Goal: Task Accomplishment & Management: Use online tool/utility

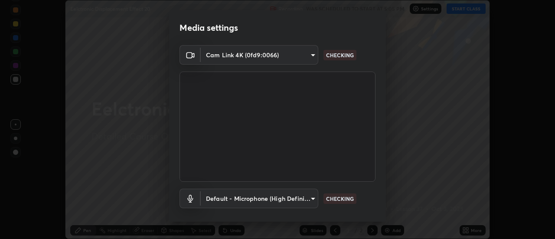
scroll to position [45, 0]
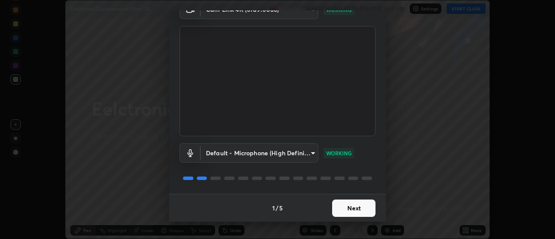
click at [344, 207] on button "Next" at bounding box center [353, 207] width 43 height 17
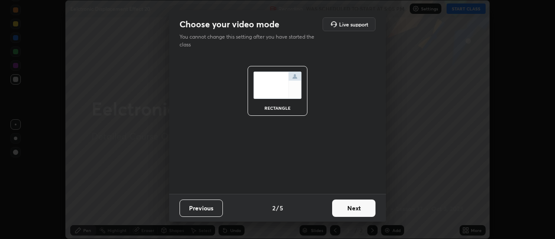
click at [345, 208] on button "Next" at bounding box center [353, 207] width 43 height 17
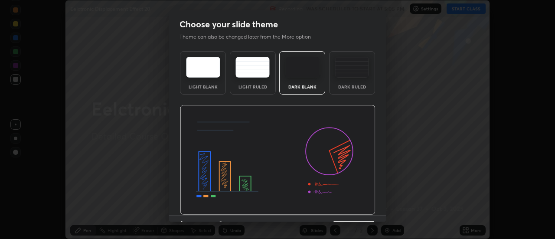
scroll to position [21, 0]
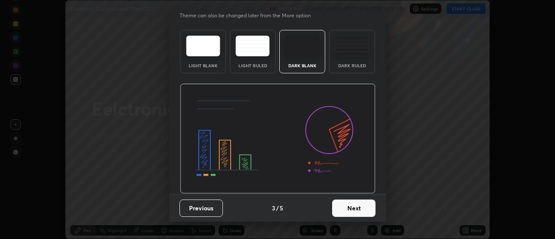
click at [345, 211] on button "Next" at bounding box center [353, 207] width 43 height 17
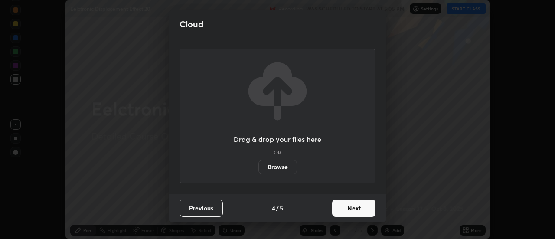
scroll to position [0, 0]
click at [345, 209] on button "Next" at bounding box center [353, 207] width 43 height 17
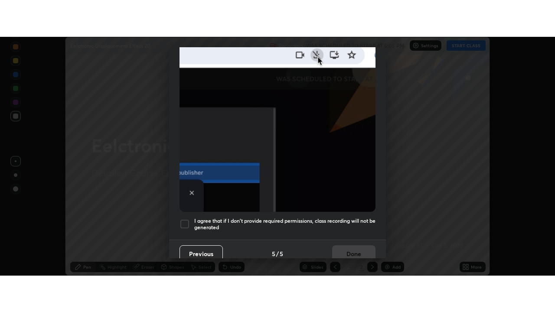
scroll to position [222, 0]
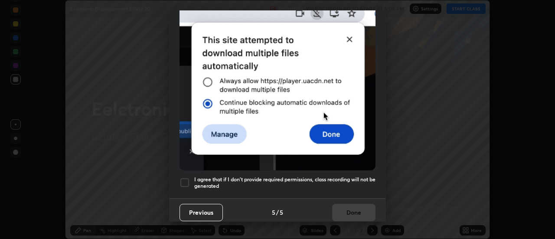
click at [330, 178] on h5 "I agree that if I don't provide required permissions, class recording will not …" at bounding box center [284, 182] width 181 height 13
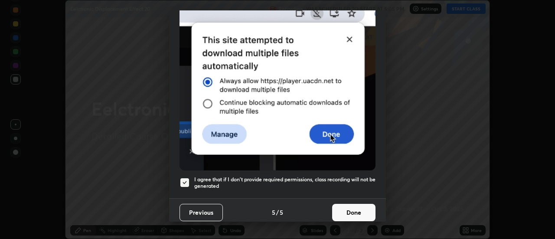
click at [337, 210] on button "Done" at bounding box center [353, 212] width 43 height 17
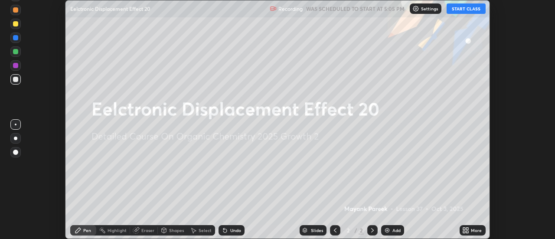
click at [381, 231] on div "Add" at bounding box center [392, 230] width 23 height 10
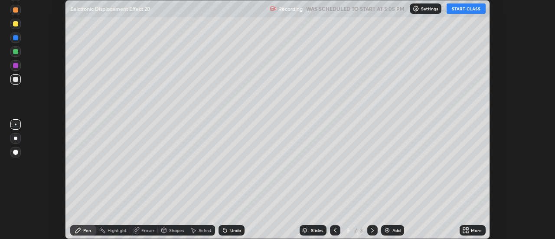
click at [460, 228] on div "More" at bounding box center [472, 230] width 26 height 10
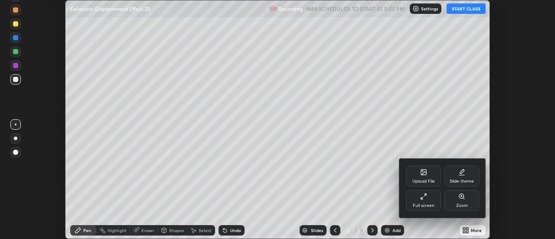
click at [427, 199] on div "Full screen" at bounding box center [423, 200] width 35 height 21
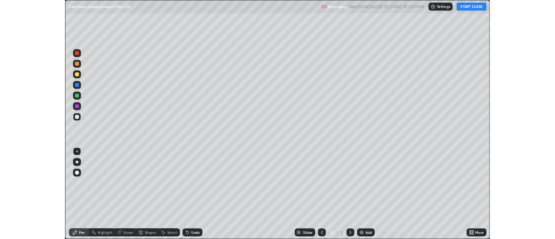
scroll to position [312, 555]
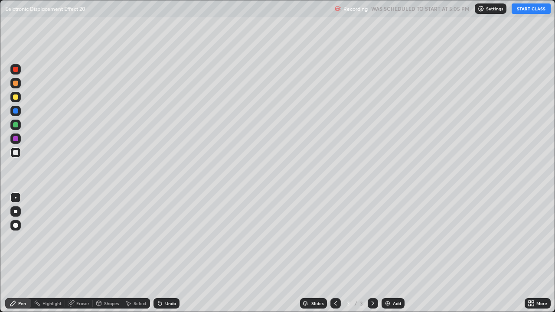
click at [524, 11] on button "START CLASS" at bounding box center [530, 8] width 39 height 10
click at [16, 238] on icon at bounding box center [12, 303] width 5 height 5
click at [16, 153] on div at bounding box center [15, 152] width 5 height 5
click at [15, 101] on div at bounding box center [15, 97] width 10 height 10
click at [14, 153] on div at bounding box center [15, 152] width 5 height 5
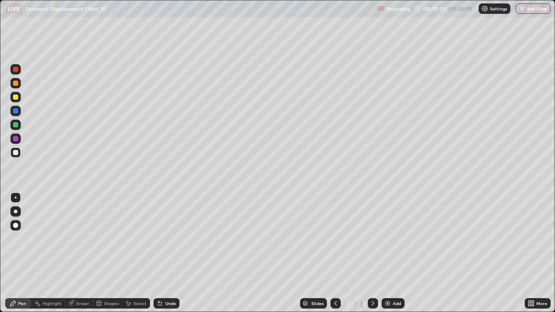
click at [16, 153] on div at bounding box center [15, 152] width 5 height 5
click at [15, 153] on div at bounding box center [15, 152] width 5 height 5
click at [14, 154] on div at bounding box center [15, 152] width 5 height 5
click at [15, 156] on div at bounding box center [15, 152] width 10 height 10
click at [15, 126] on div at bounding box center [15, 124] width 5 height 5
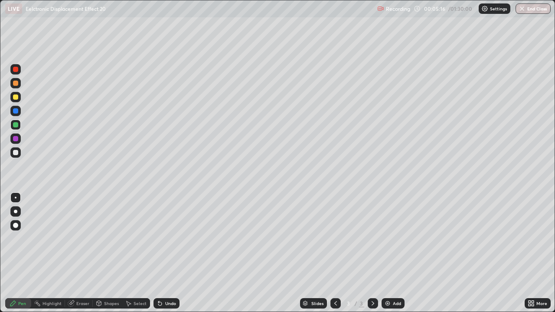
click at [16, 124] on div at bounding box center [15, 124] width 5 height 5
click at [172, 238] on div "Undo" at bounding box center [166, 303] width 26 height 10
click at [385, 238] on img at bounding box center [387, 303] width 7 height 7
click at [156, 238] on div "Undo" at bounding box center [166, 303] width 26 height 10
click at [156, 238] on icon at bounding box center [159, 303] width 7 height 7
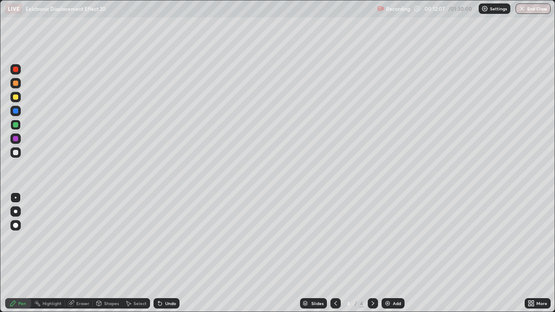
click at [16, 125] on div at bounding box center [15, 124] width 5 height 5
click at [17, 98] on div at bounding box center [15, 96] width 5 height 5
click at [19, 98] on div at bounding box center [15, 97] width 10 height 10
click at [78, 238] on div "Eraser" at bounding box center [79, 303] width 28 height 10
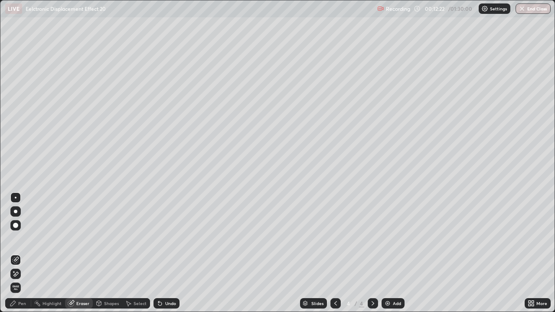
click at [163, 238] on div "Undo" at bounding box center [166, 303] width 26 height 10
click at [27, 238] on div "Pen" at bounding box center [18, 303] width 26 height 10
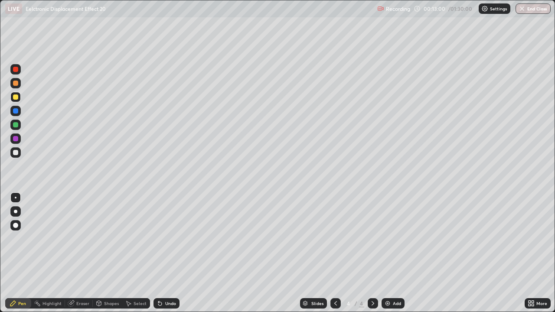
click at [159, 238] on icon at bounding box center [159, 303] width 3 height 3
click at [158, 238] on icon at bounding box center [159, 303] width 3 height 3
click at [157, 238] on icon at bounding box center [159, 303] width 7 height 7
click at [156, 238] on icon at bounding box center [159, 303] width 7 height 7
click at [158, 238] on icon at bounding box center [159, 303] width 3 height 3
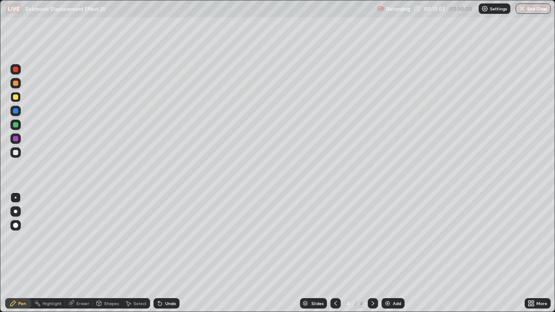
click at [158, 238] on icon at bounding box center [159, 303] width 3 height 3
click at [16, 97] on div at bounding box center [15, 96] width 5 height 5
click at [19, 98] on div at bounding box center [15, 97] width 10 height 10
click at [16, 83] on div at bounding box center [15, 83] width 5 height 5
click at [20, 85] on div at bounding box center [15, 83] width 10 height 10
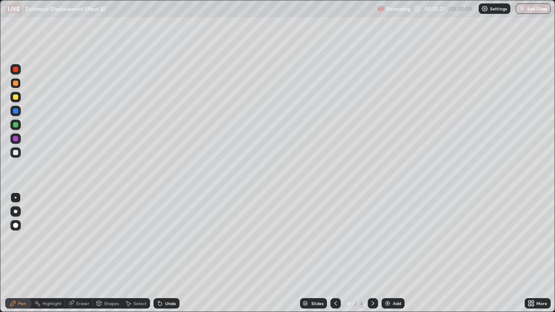
click at [14, 82] on div at bounding box center [15, 83] width 5 height 5
click at [18, 68] on div at bounding box center [15, 69] width 5 height 5
click at [164, 238] on div "Undo" at bounding box center [166, 303] width 26 height 10
click at [166, 238] on div "Undo" at bounding box center [166, 303] width 26 height 10
click at [22, 238] on div "Pen" at bounding box center [18, 303] width 26 height 10
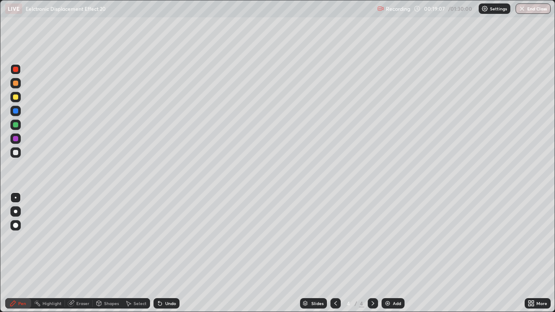
click at [13, 154] on div at bounding box center [15, 152] width 5 height 5
click at [15, 152] on div at bounding box center [15, 152] width 5 height 5
click at [165, 238] on div "Undo" at bounding box center [166, 303] width 26 height 10
click at [164, 238] on div "Undo" at bounding box center [166, 303] width 26 height 10
click at [82, 238] on div "Eraser" at bounding box center [82, 303] width 13 height 4
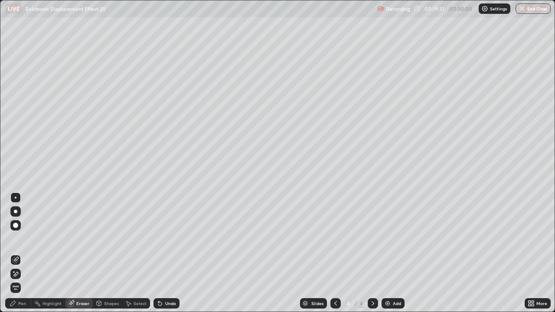
click at [25, 238] on div "Pen" at bounding box center [22, 303] width 8 height 4
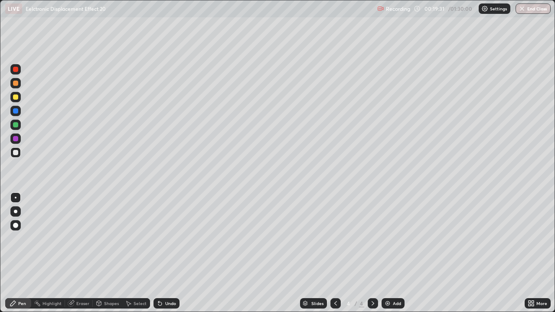
click at [112, 238] on div "Shapes" at bounding box center [107, 303] width 29 height 10
click at [85, 238] on div "Eraser" at bounding box center [79, 303] width 28 height 10
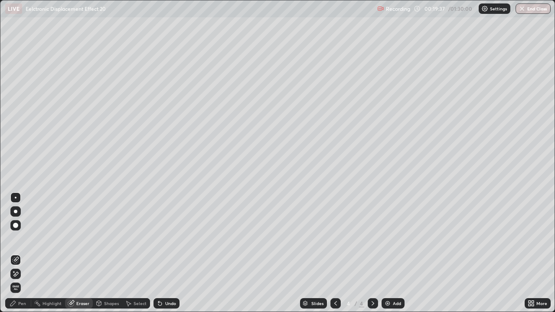
click at [21, 238] on div "Pen" at bounding box center [18, 303] width 26 height 10
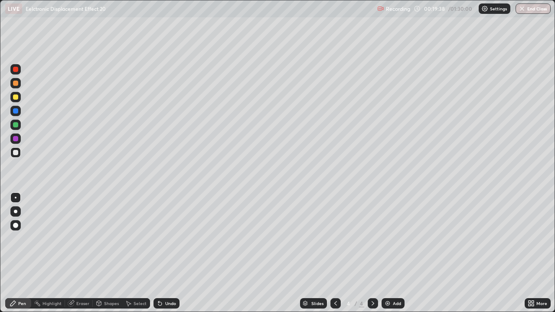
click at [20, 125] on div at bounding box center [15, 125] width 10 height 10
click at [386, 238] on img at bounding box center [387, 303] width 7 height 7
click at [15, 152] on div at bounding box center [15, 152] width 5 height 5
click at [14, 152] on div at bounding box center [15, 152] width 5 height 5
click at [15, 156] on div at bounding box center [15, 152] width 10 height 10
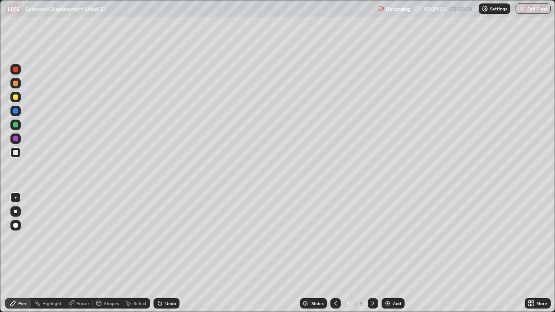
click at [16, 153] on div at bounding box center [15, 152] width 5 height 5
click at [15, 153] on div at bounding box center [15, 152] width 5 height 5
click at [129, 238] on icon at bounding box center [129, 303] width 5 height 5
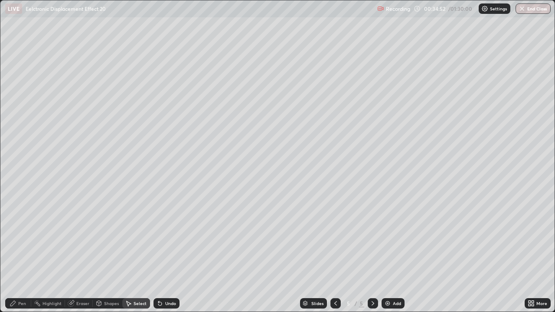
click at [133, 238] on div "Select" at bounding box center [139, 303] width 13 height 4
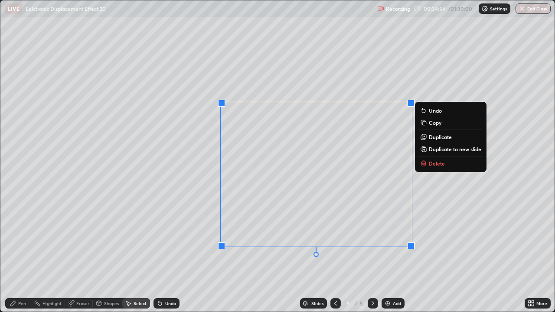
click at [427, 164] on button "Delete" at bounding box center [450, 163] width 65 height 10
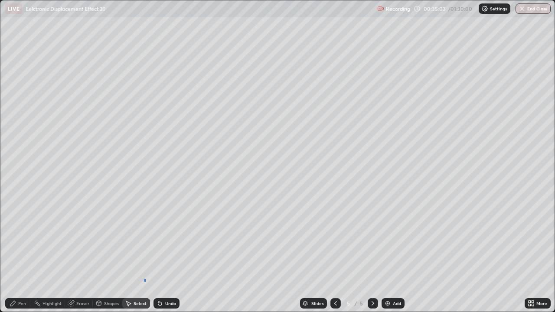
click at [145, 238] on div "0 ° Undo Copy Duplicate Duplicate to new slide Delete" at bounding box center [277, 155] width 554 height 311
click at [20, 238] on div "Pen" at bounding box center [22, 303] width 8 height 4
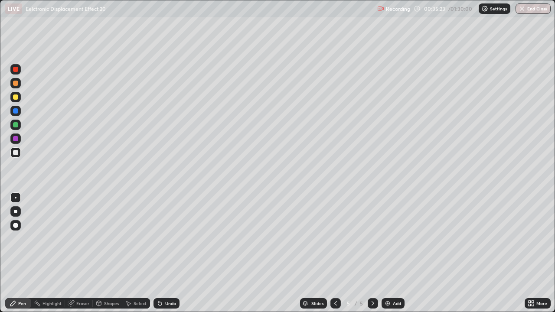
click at [387, 238] on div "Add" at bounding box center [392, 303] width 23 height 10
click at [16, 153] on div at bounding box center [15, 152] width 5 height 5
click at [16, 152] on div at bounding box center [15, 152] width 5 height 5
click at [160, 238] on icon at bounding box center [159, 303] width 7 height 7
click at [158, 238] on icon at bounding box center [158, 301] width 1 height 1
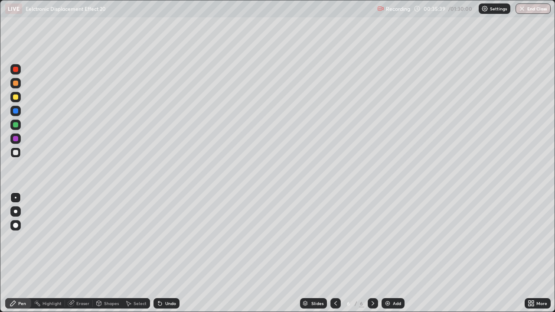
click at [15, 97] on div at bounding box center [15, 96] width 5 height 5
click at [162, 238] on div "Undo" at bounding box center [166, 303] width 26 height 10
click at [21, 238] on div "Pen" at bounding box center [22, 303] width 8 height 4
click at [15, 154] on div at bounding box center [15, 152] width 5 height 5
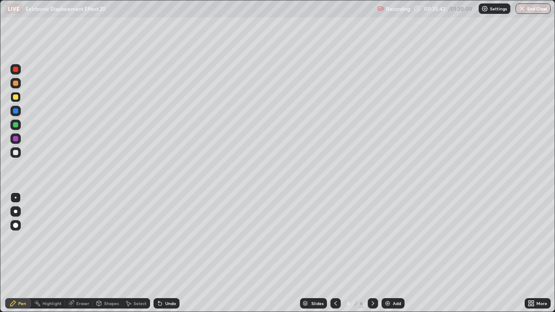
click at [15, 154] on div at bounding box center [15, 152] width 5 height 5
click at [12, 153] on div at bounding box center [15, 152] width 10 height 10
click at [14, 153] on div at bounding box center [15, 152] width 5 height 5
click at [16, 85] on div at bounding box center [15, 83] width 5 height 5
click at [16, 84] on div at bounding box center [15, 83] width 5 height 5
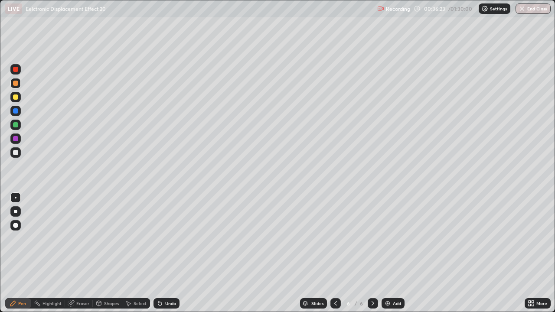
click at [16, 97] on div at bounding box center [15, 96] width 5 height 5
click at [335, 238] on icon at bounding box center [335, 303] width 7 height 7
click at [135, 238] on div "Select" at bounding box center [139, 303] width 13 height 4
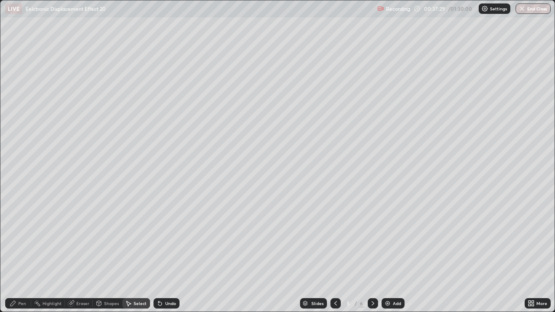
click at [35, 238] on circle at bounding box center [35, 303] width 1 height 1
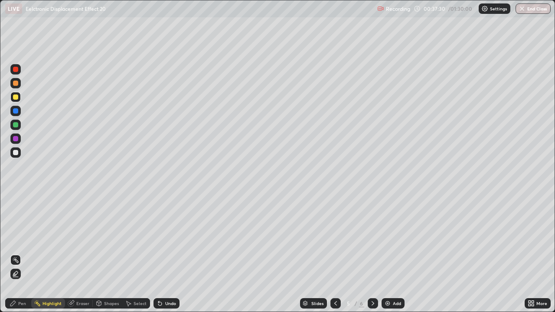
click at [78, 238] on div "Eraser" at bounding box center [82, 303] width 13 height 4
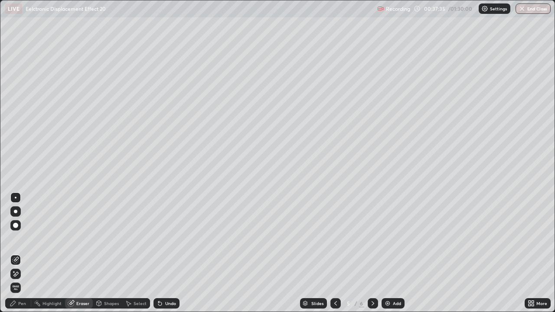
click at [18, 238] on div "Pen" at bounding box center [18, 303] width 26 height 10
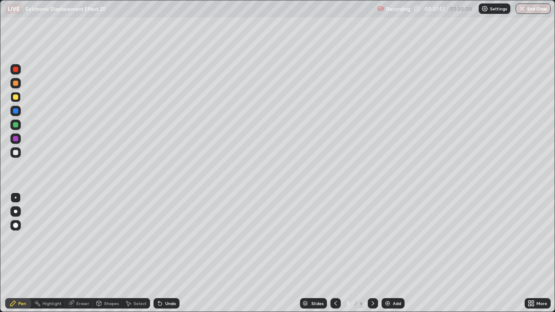
click at [162, 238] on icon at bounding box center [159, 303] width 7 height 7
click at [165, 238] on div "Undo" at bounding box center [170, 303] width 11 height 4
click at [372, 238] on icon at bounding box center [372, 303] width 7 height 7
click at [14, 154] on div at bounding box center [15, 152] width 5 height 5
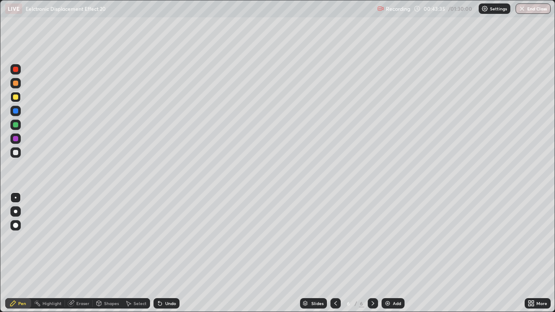
click at [14, 154] on div at bounding box center [15, 152] width 5 height 5
click at [13, 153] on div at bounding box center [15, 152] width 5 height 5
click at [15, 153] on div at bounding box center [15, 152] width 5 height 5
click at [169, 238] on div "Undo" at bounding box center [170, 303] width 11 height 4
click at [159, 238] on icon at bounding box center [159, 303] width 3 height 3
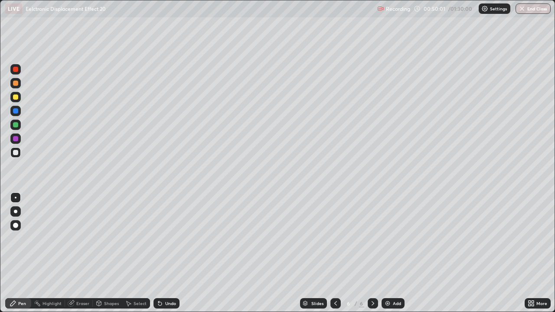
click at [159, 238] on icon at bounding box center [159, 303] width 3 height 3
click at [161, 238] on icon at bounding box center [159, 303] width 7 height 7
click at [158, 238] on icon at bounding box center [158, 301] width 1 height 1
click at [388, 238] on img at bounding box center [387, 303] width 7 height 7
click at [133, 238] on div "Select" at bounding box center [136, 303] width 28 height 10
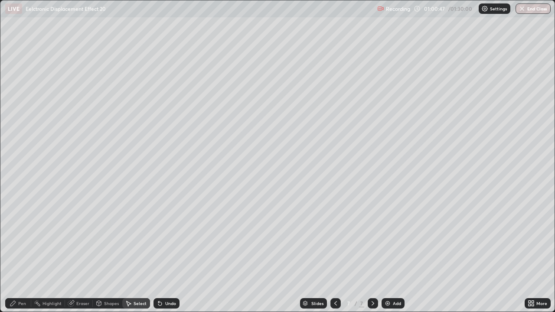
click at [108, 238] on div "Shapes" at bounding box center [111, 303] width 15 height 4
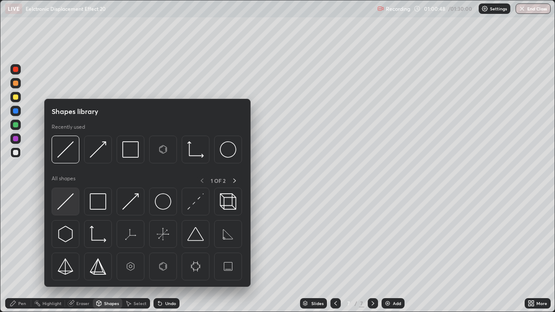
click at [64, 200] on img at bounding box center [65, 201] width 16 height 16
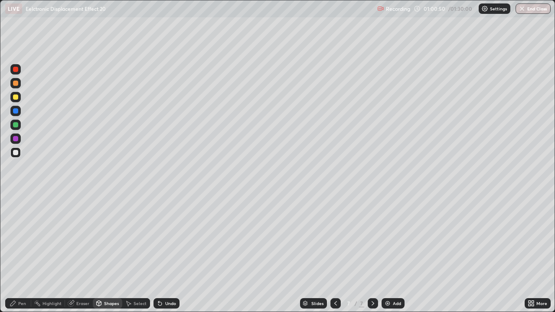
click at [20, 238] on div "Pen" at bounding box center [18, 303] width 26 height 10
click at [165, 238] on div "Undo" at bounding box center [170, 303] width 11 height 4
click at [390, 238] on img at bounding box center [387, 303] width 7 height 7
click at [19, 238] on div "Pen" at bounding box center [22, 303] width 8 height 4
click at [16, 156] on div at bounding box center [15, 152] width 10 height 10
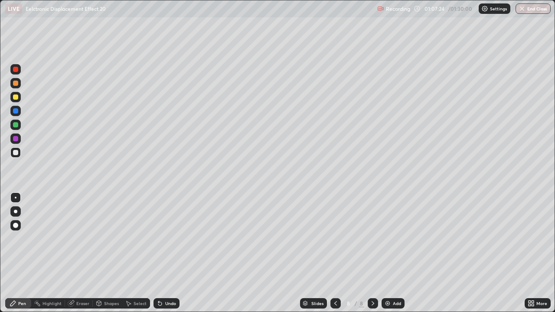
click at [16, 99] on div at bounding box center [15, 96] width 5 height 5
click at [17, 98] on div at bounding box center [15, 96] width 5 height 5
click at [17, 153] on div at bounding box center [15, 152] width 5 height 5
click at [82, 238] on div "Eraser" at bounding box center [82, 303] width 13 height 4
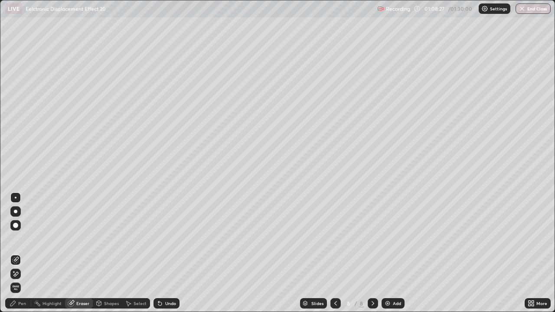
click at [27, 238] on div "Pen" at bounding box center [18, 303] width 26 height 10
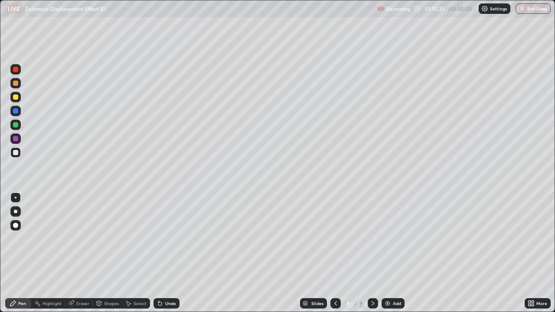
click at [75, 238] on div "Eraser" at bounding box center [79, 303] width 28 height 10
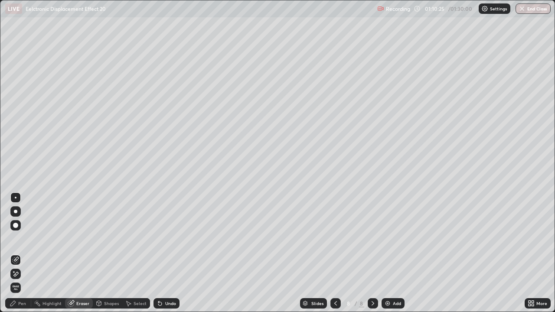
click at [19, 238] on div "Pen" at bounding box center [22, 303] width 8 height 4
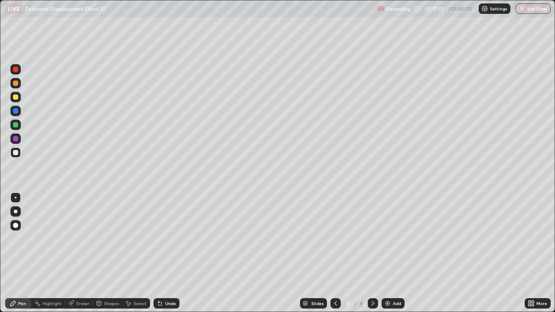
click at [78, 238] on div "Eraser" at bounding box center [82, 303] width 13 height 4
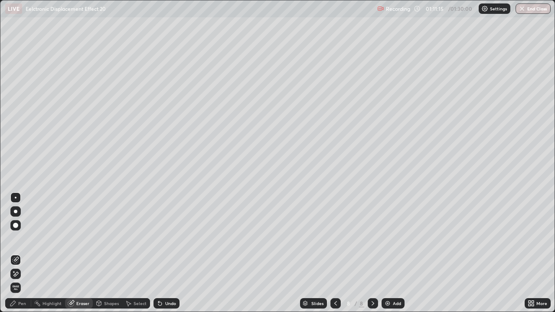
click at [20, 238] on div "Pen" at bounding box center [22, 303] width 8 height 4
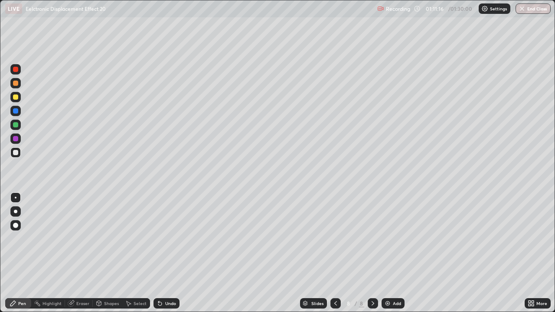
click at [20, 238] on div "Pen" at bounding box center [18, 303] width 26 height 10
click at [16, 127] on div at bounding box center [15, 124] width 5 height 5
click at [18, 126] on div at bounding box center [15, 124] width 5 height 5
click at [76, 238] on div "Eraser" at bounding box center [79, 303] width 28 height 10
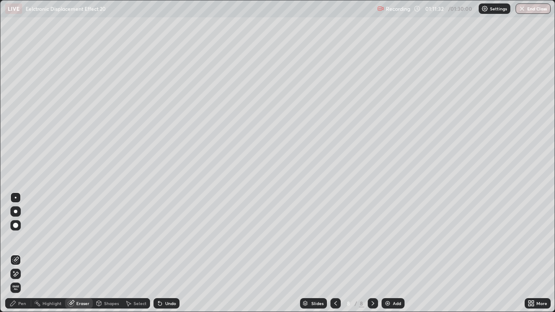
click at [16, 238] on div "Pen" at bounding box center [18, 303] width 26 height 10
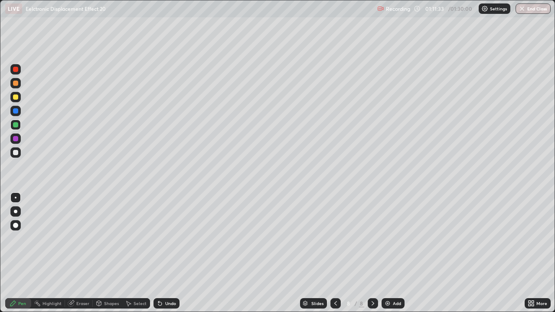
click at [16, 238] on div "Pen" at bounding box center [18, 303] width 26 height 10
click at [15, 155] on div at bounding box center [15, 152] width 5 height 5
click at [14, 155] on div at bounding box center [15, 152] width 5 height 5
click at [165, 238] on div "Undo" at bounding box center [170, 303] width 11 height 4
click at [163, 238] on div "Undo" at bounding box center [166, 303] width 26 height 10
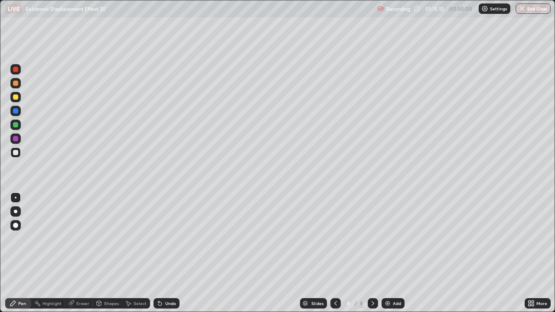
click at [385, 238] on img at bounding box center [387, 303] width 7 height 7
click at [389, 238] on img at bounding box center [387, 303] width 7 height 7
click at [19, 238] on div "Pen" at bounding box center [18, 303] width 26 height 10
click at [16, 156] on div at bounding box center [15, 152] width 10 height 10
click at [16, 157] on div at bounding box center [15, 152] width 10 height 10
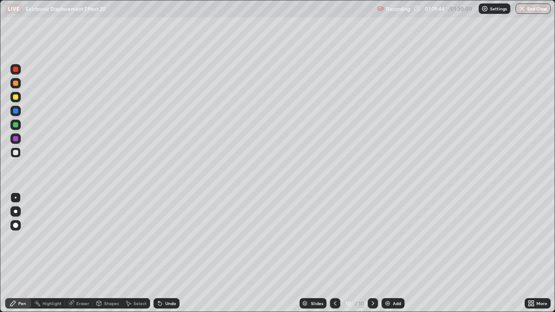
click at [162, 238] on icon at bounding box center [159, 303] width 7 height 7
click at [16, 127] on div at bounding box center [15, 124] width 5 height 5
click at [16, 125] on div at bounding box center [15, 124] width 5 height 5
click at [14, 152] on div at bounding box center [15, 152] width 5 height 5
click at [16, 153] on div at bounding box center [15, 152] width 5 height 5
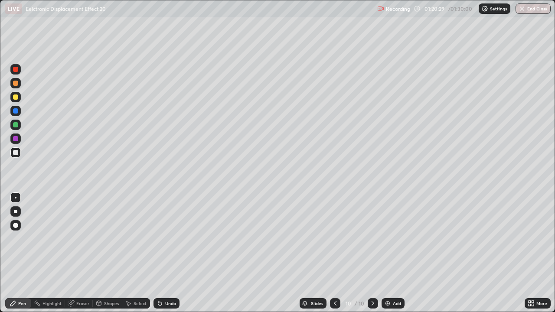
click at [141, 238] on div "Select" at bounding box center [139, 303] width 13 height 4
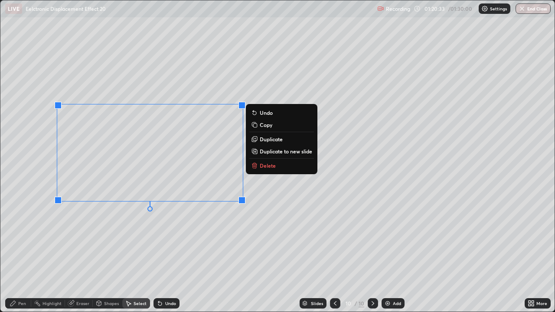
click at [263, 140] on p "Duplicate" at bounding box center [271, 139] width 23 height 7
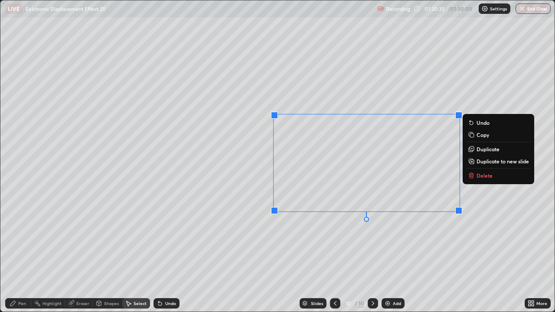
click at [296, 238] on div "0 ° Undo Copy Duplicate Duplicate to new slide Delete" at bounding box center [277, 155] width 554 height 311
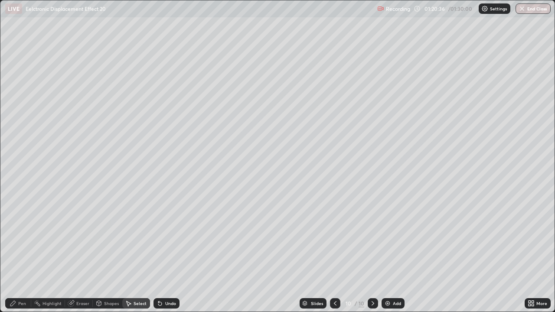
click at [72, 238] on icon at bounding box center [71, 304] width 6 height 6
click at [31, 238] on div at bounding box center [31, 303] width 0 height 7
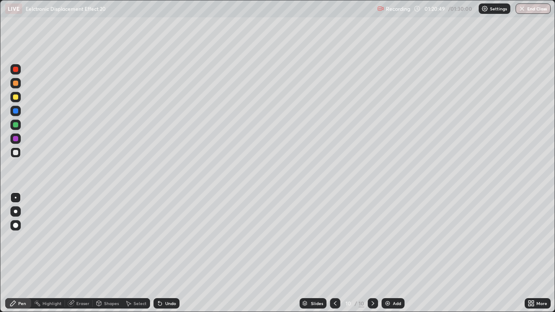
click at [15, 82] on div at bounding box center [15, 83] width 5 height 5
click at [14, 153] on div at bounding box center [15, 152] width 5 height 5
click at [387, 238] on img at bounding box center [387, 303] width 7 height 7
click at [388, 238] on img at bounding box center [387, 303] width 7 height 7
click at [78, 238] on div "Eraser" at bounding box center [79, 303] width 28 height 10
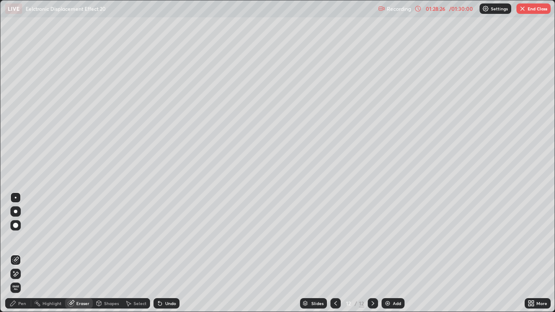
click at [17, 238] on div "Pen" at bounding box center [18, 303] width 26 height 10
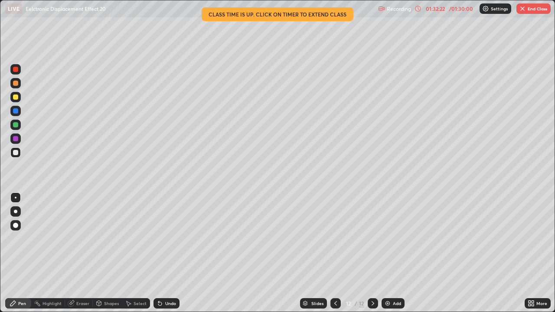
click at [441, 8] on div "01:32:22" at bounding box center [435, 8] width 24 height 5
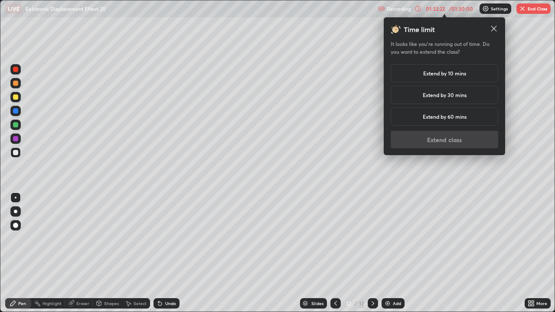
click at [432, 73] on h5 "Extend by 10 mins" at bounding box center [444, 73] width 43 height 8
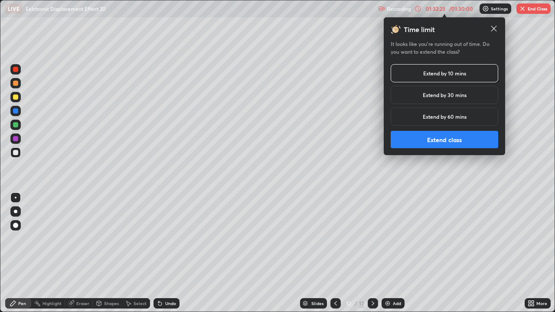
click at [419, 135] on button "Extend class" at bounding box center [443, 139] width 107 height 17
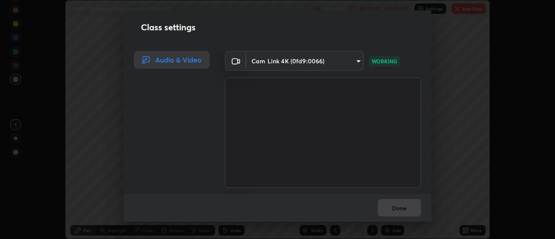
scroll to position [43090, 42774]
